Goal: Transaction & Acquisition: Download file/media

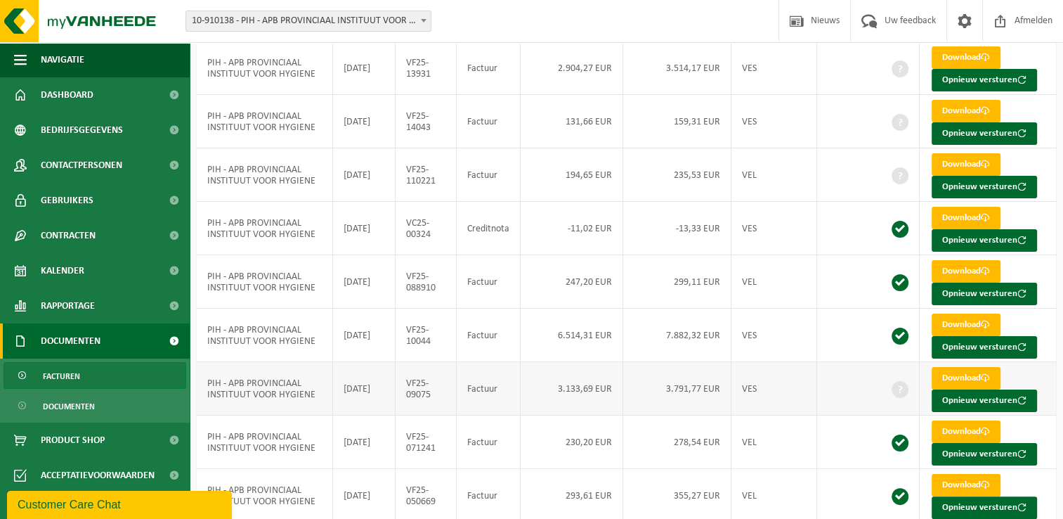
click at [498, 387] on td "Factuur" at bounding box center [489, 388] width 64 height 53
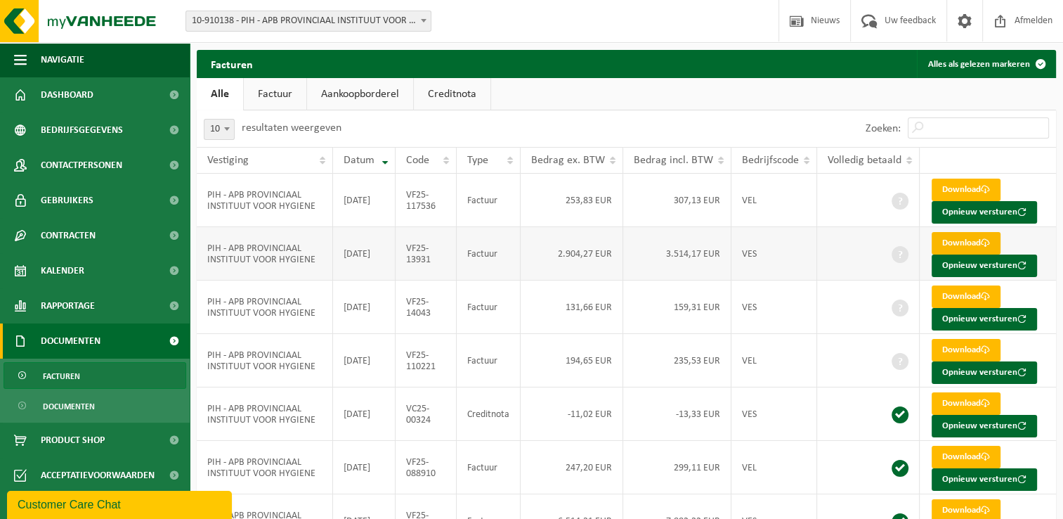
click at [964, 238] on link "Download" at bounding box center [966, 243] width 69 height 22
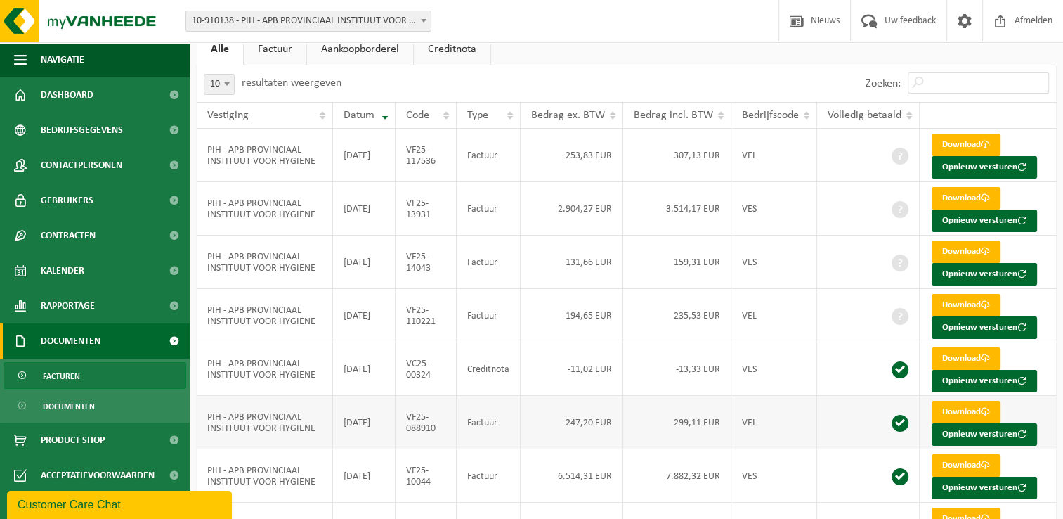
scroll to position [70, 0]
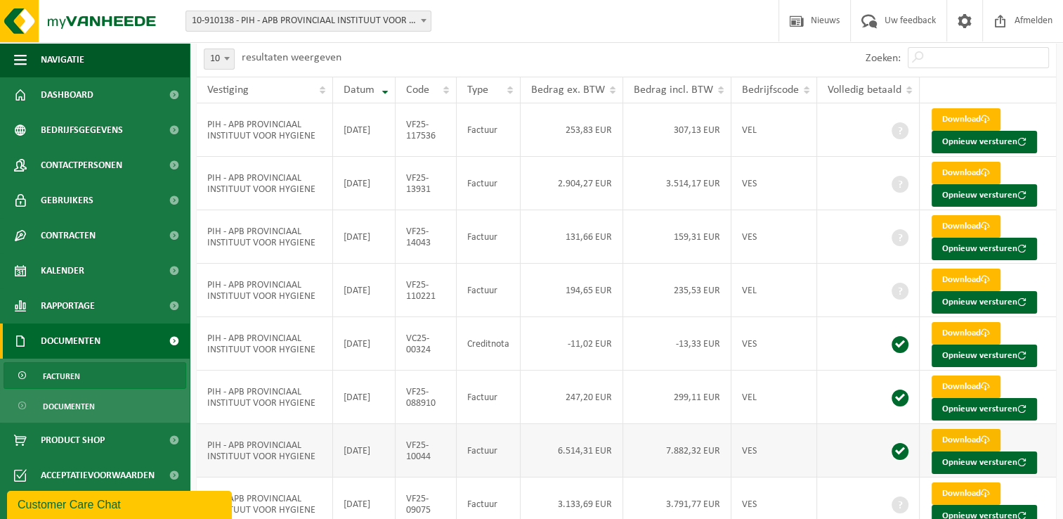
click at [976, 440] on link "Download" at bounding box center [966, 440] width 69 height 22
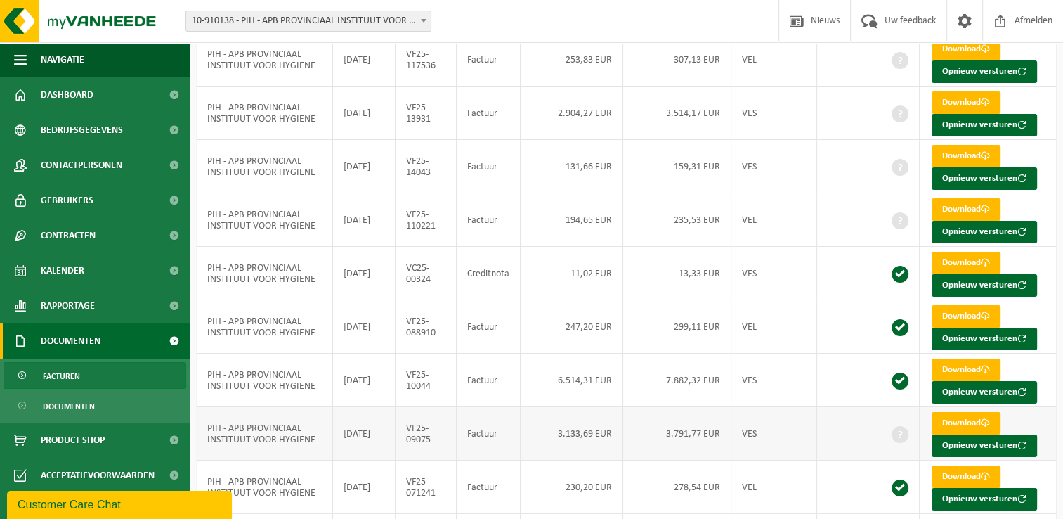
click at [627, 436] on td "3.791,77 EUR" at bounding box center [677, 433] width 108 height 53
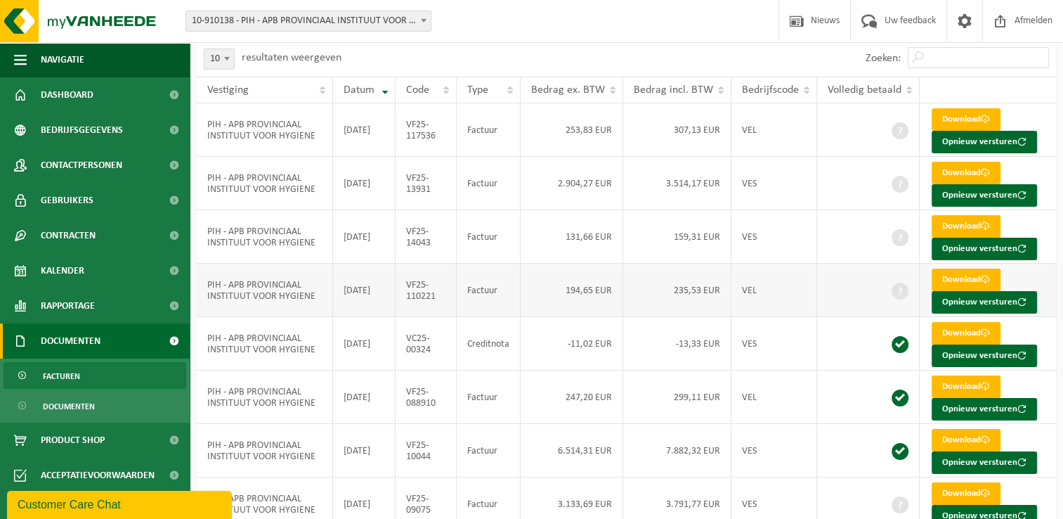
scroll to position [0, 0]
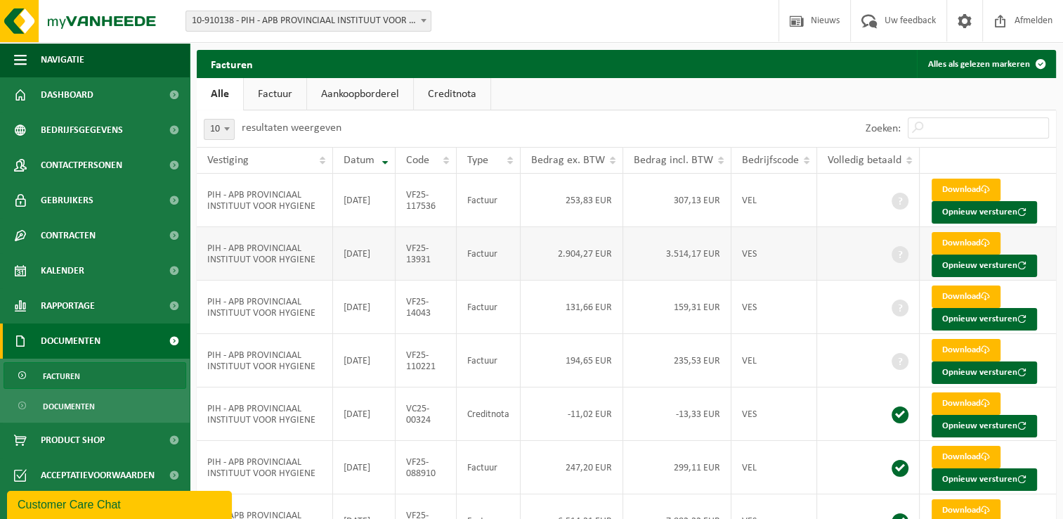
click at [339, 271] on td "[DATE]" at bounding box center [364, 253] width 63 height 53
click at [337, 268] on td "[DATE]" at bounding box center [364, 253] width 63 height 53
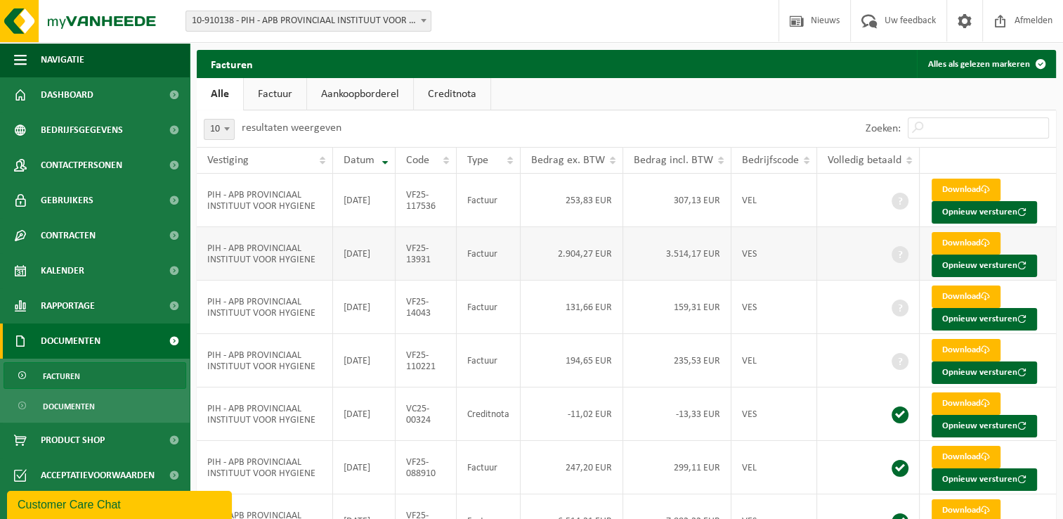
click at [333, 268] on td "PIH - APB PROVINCIAAL INSTITUUT VOOR HYGIENE" at bounding box center [265, 253] width 136 height 53
click at [607, 89] on ul "Alle Factuur Aankoopborderel Creditnota" at bounding box center [626, 94] width 859 height 32
click at [668, 97] on ul "Alle Factuur Aankoopborderel Creditnota" at bounding box center [626, 94] width 859 height 32
click at [561, 83] on ul "Alle Factuur Aankoopborderel Creditnota" at bounding box center [626, 94] width 859 height 32
click at [526, 82] on ul "Alle Factuur Aankoopborderel Creditnota" at bounding box center [626, 94] width 859 height 32
